Goal: Check status: Check status

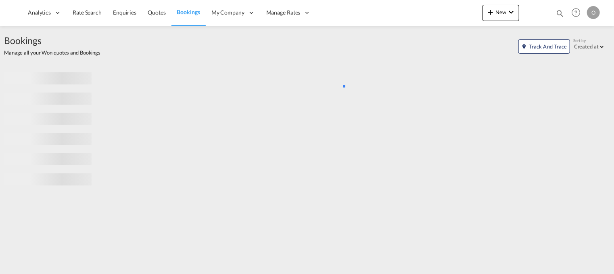
click at [561, 14] on md-icon "icon-magnify" at bounding box center [560, 13] width 9 height 9
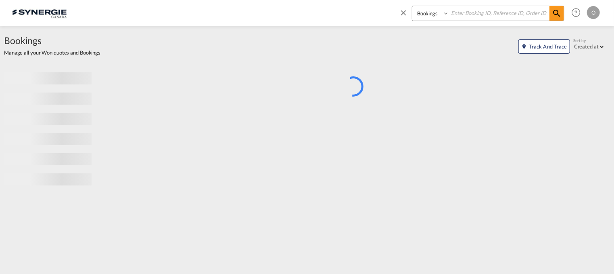
click at [438, 13] on select "Bookings Quotes Enquiries" at bounding box center [431, 13] width 38 height 15
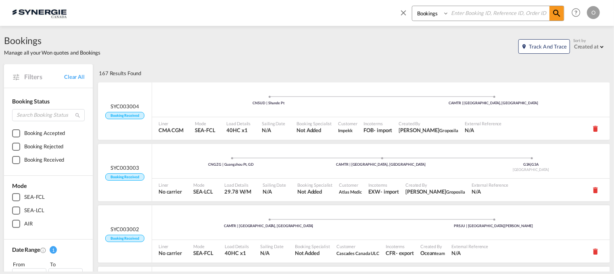
select select "Quotes"
click at [412, 6] on select "Bookings Quotes Enquiries" at bounding box center [431, 13] width 38 height 15
click at [466, 12] on input at bounding box center [499, 13] width 100 height 14
paste input "SYC000014179"
type input "SYC000014179"
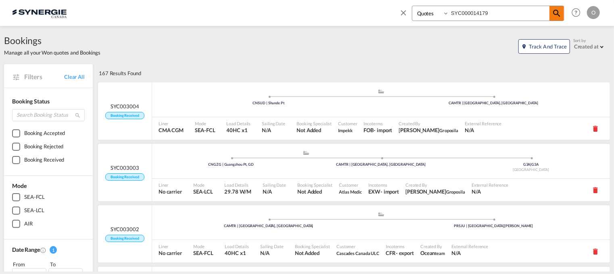
click at [558, 14] on md-icon "icon-magnify" at bounding box center [557, 13] width 10 height 10
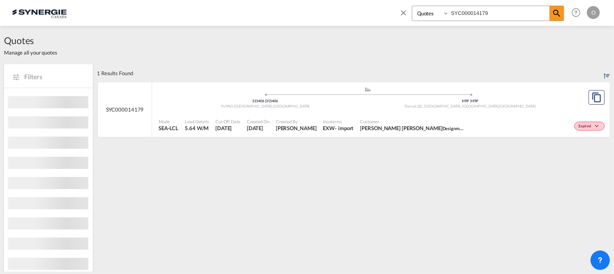
click at [316, 132] on div "Created By [PERSON_NAME]" at bounding box center [296, 125] width 47 height 20
